Goal: Information Seeking & Learning: Understand process/instructions

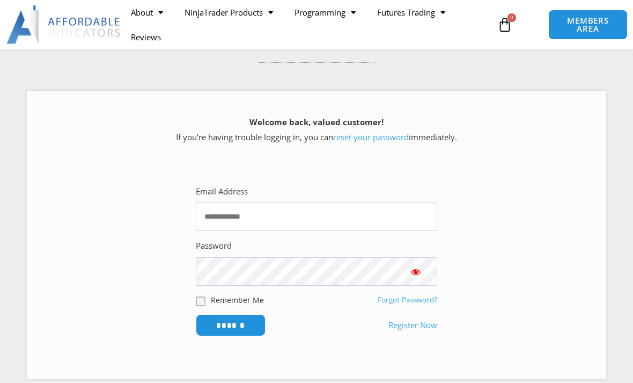
scroll to position [109, 0]
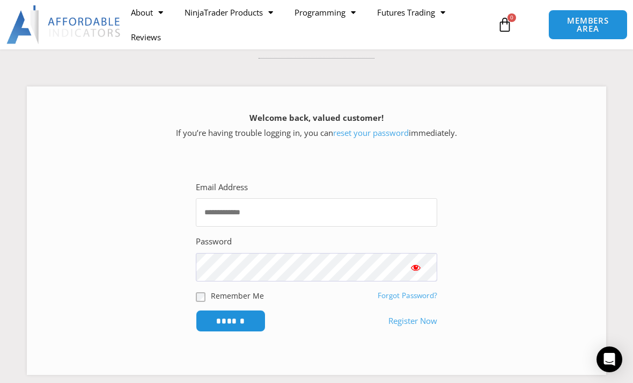
click at [221, 223] on input "Email Address" at bounding box center [316, 212] width 241 height 28
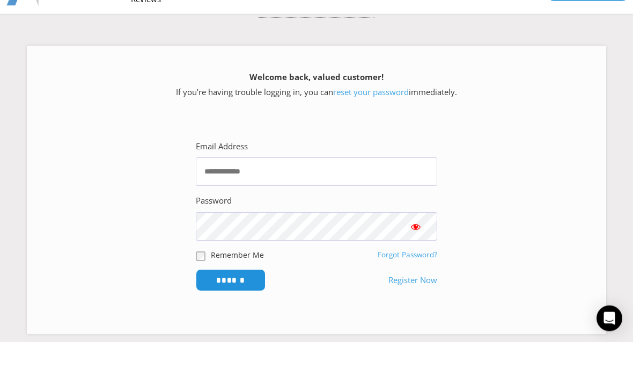
scroll to position [150, 0]
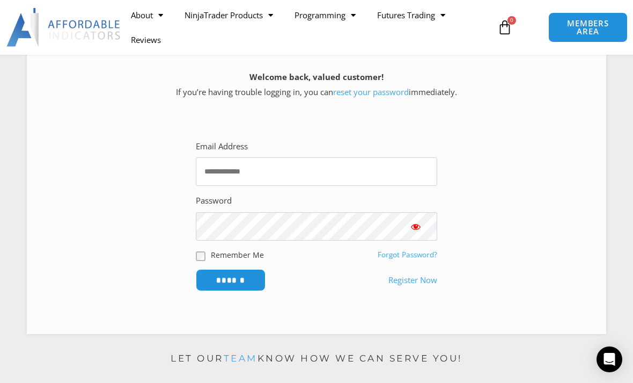
click at [222, 19] on link "NinjaTrader Products" at bounding box center [229, 15] width 110 height 25
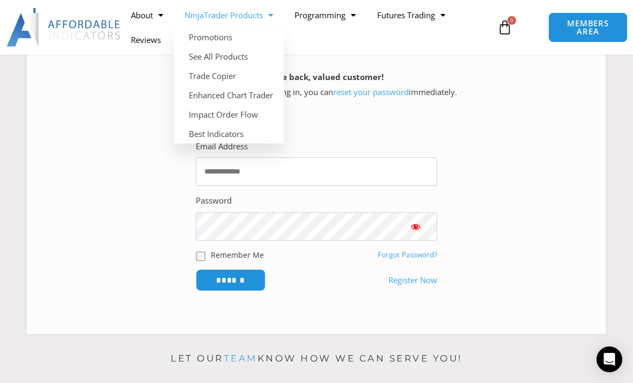
click at [210, 75] on link "Trade Copier" at bounding box center [229, 75] width 110 height 19
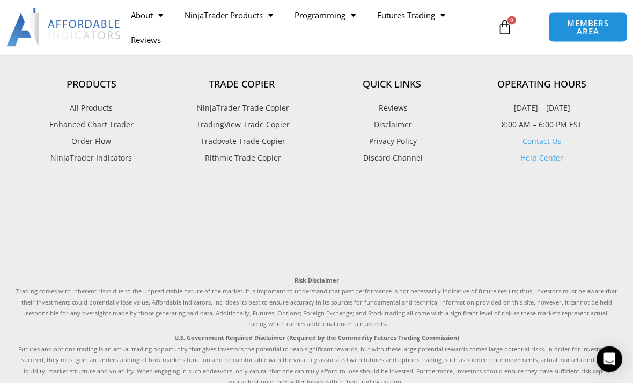
scroll to position [2756, 0]
click at [546, 152] on link "Help Center" at bounding box center [541, 157] width 43 height 10
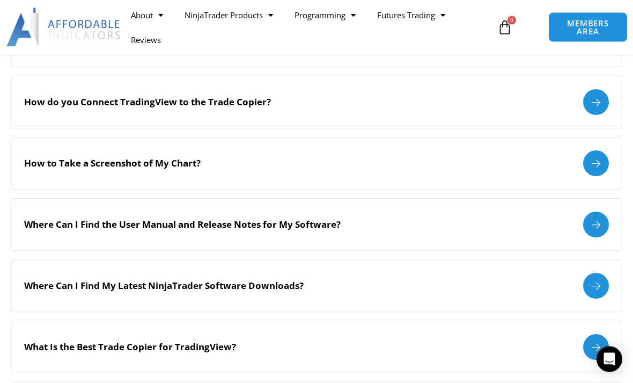
scroll to position [353, 0]
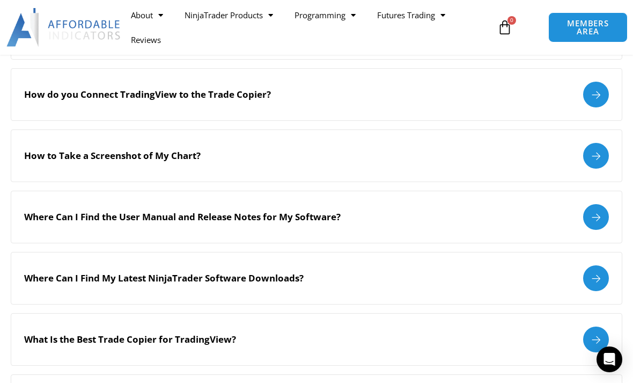
click at [594, 224] on div at bounding box center [596, 217] width 26 height 26
click at [592, 204] on div at bounding box center [596, 217] width 26 height 26
click at [510, 204] on div "Where Can I Find the User Manual and Release Notes for My Software?" at bounding box center [316, 217] width 585 height 26
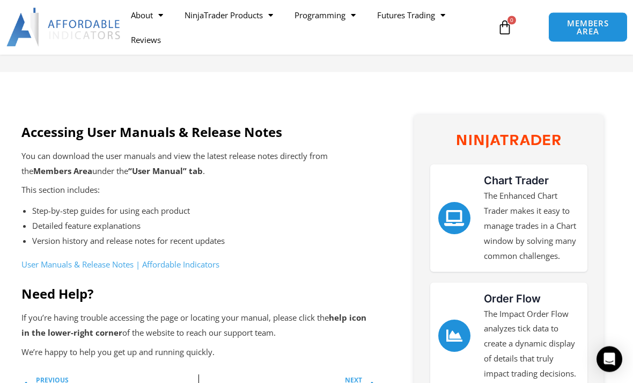
scroll to position [262, 0]
click at [80, 269] on link "User Manuals & Release Notes | Affordable Indicators" at bounding box center [120, 263] width 198 height 11
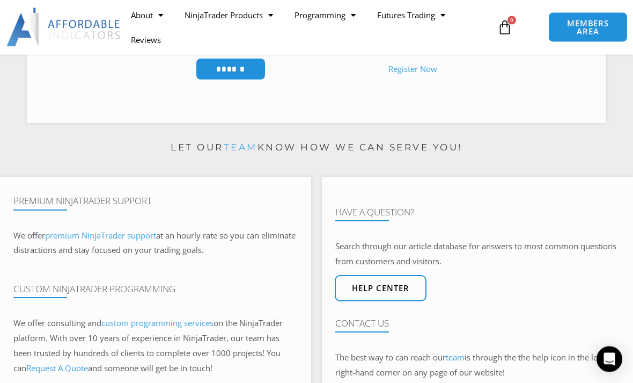
scroll to position [317, 0]
click at [221, 11] on link "NinjaTrader Products" at bounding box center [229, 15] width 110 height 25
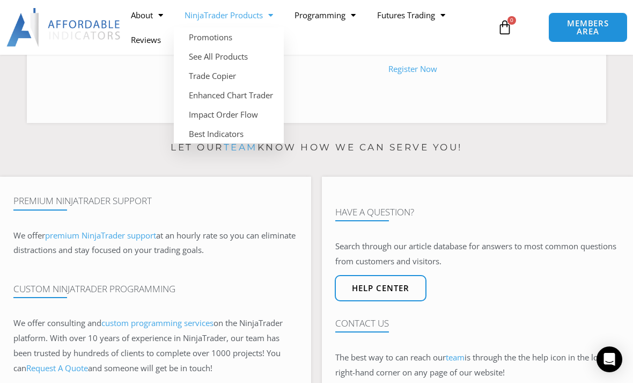
click at [207, 76] on link "Trade Copier" at bounding box center [229, 75] width 110 height 19
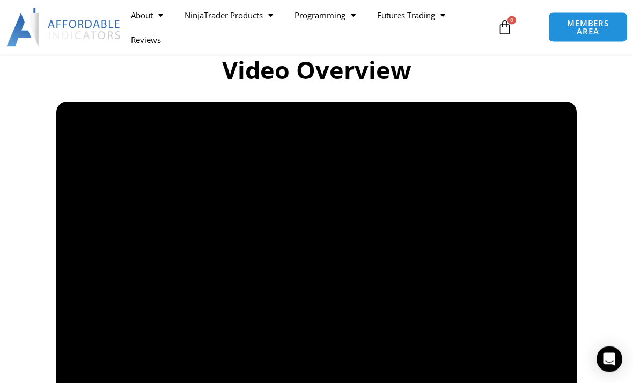
scroll to position [765, 0]
